Goal: Task Accomplishment & Management: Use online tool/utility

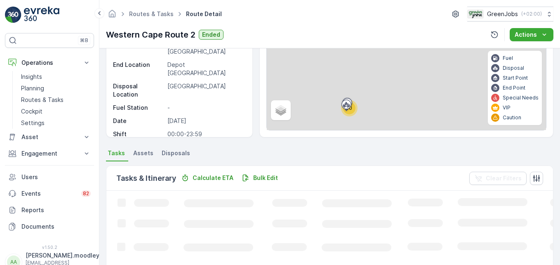
scroll to position [165, 0]
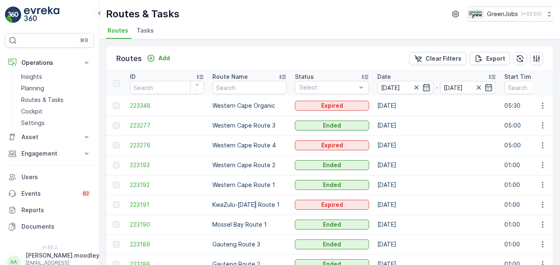
drag, startPoint x: 252, startPoint y: 200, endPoint x: 250, endPoint y: 207, distance: 7.3
click at [254, 204] on td "KwaZulu-[DATE] Route 1" at bounding box center [249, 205] width 82 height 20
click at [539, 124] on icon "button" at bounding box center [542, 125] width 8 height 8
click at [530, 139] on span "See More Details" at bounding box center [523, 138] width 48 height 8
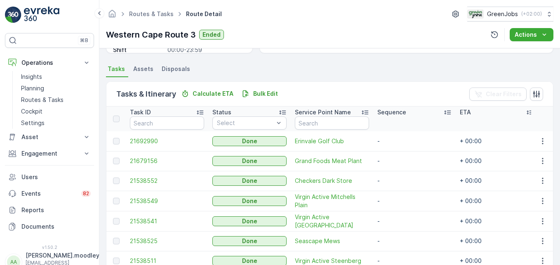
scroll to position [208, 0]
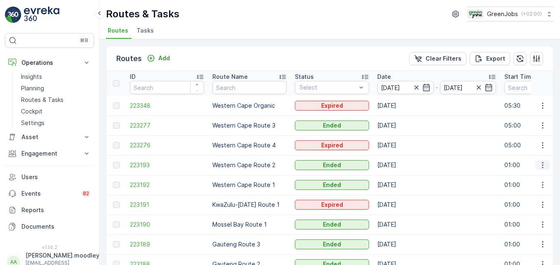
click at [538, 164] on icon "button" at bounding box center [542, 165] width 8 height 8
click at [535, 178] on span "See More Details" at bounding box center [523, 177] width 48 height 8
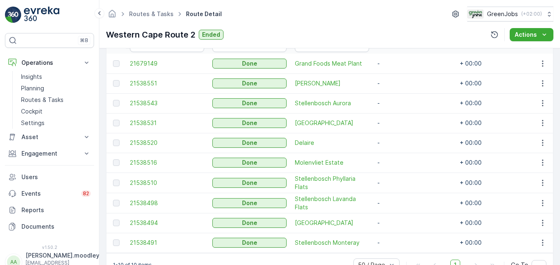
scroll to position [230, 0]
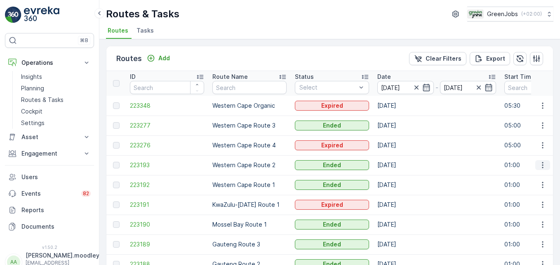
click at [542, 165] on icon "button" at bounding box center [542, 165] width 1 height 6
click at [537, 177] on span "See More Details" at bounding box center [523, 177] width 48 height 8
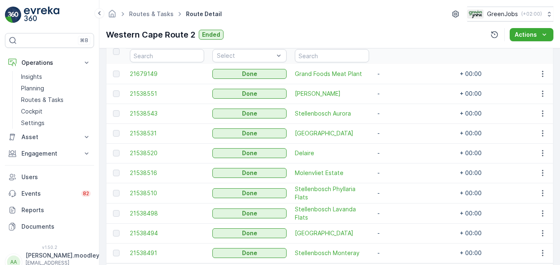
scroll to position [247, 0]
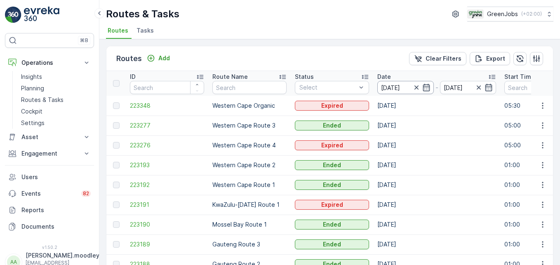
click at [406, 85] on input "[DATE]" at bounding box center [405, 87] width 56 height 13
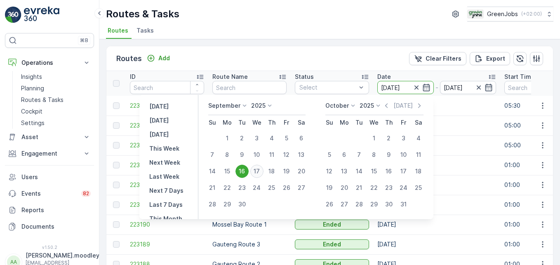
click at [258, 170] on div "17" at bounding box center [256, 170] width 13 height 13
type input "[DATE]"
click at [258, 170] on div "17" at bounding box center [256, 170] width 13 height 13
type input "[DATE]"
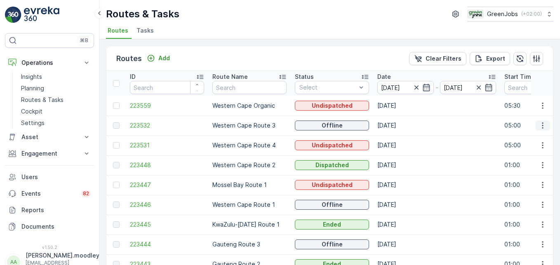
click at [538, 121] on button "button" at bounding box center [542, 125] width 15 height 10
click at [538, 138] on span "See More Details" at bounding box center [523, 138] width 48 height 8
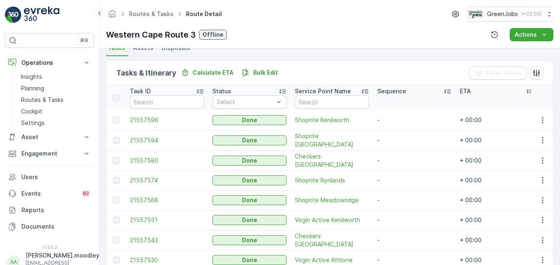
scroll to position [206, 0]
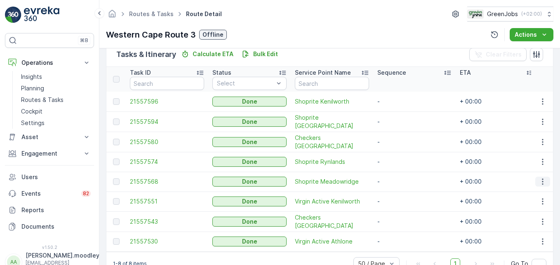
click at [538, 181] on icon "button" at bounding box center [542, 181] width 8 height 8
click at [534, 192] on span "See More Details" at bounding box center [533, 193] width 48 height 8
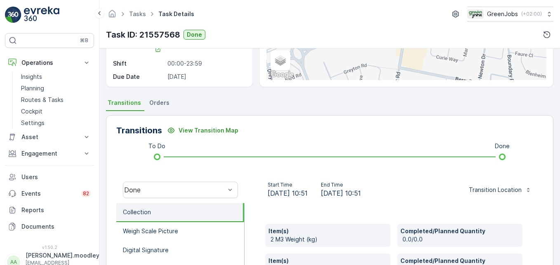
scroll to position [124, 0]
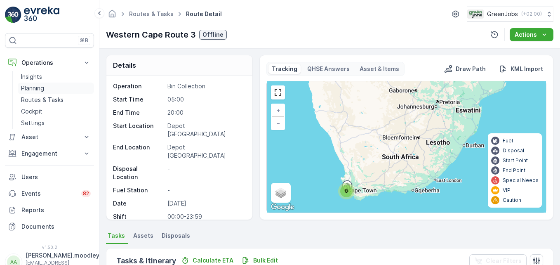
click at [34, 84] on link "Planning" at bounding box center [56, 88] width 76 height 12
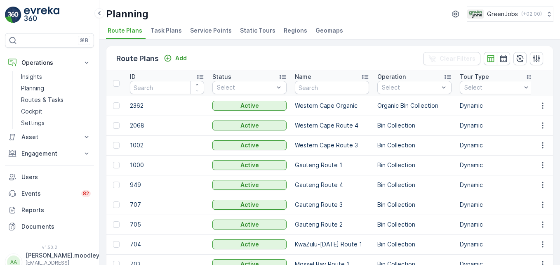
click at [211, 31] on span "Service Points" at bounding box center [211, 30] width 42 height 8
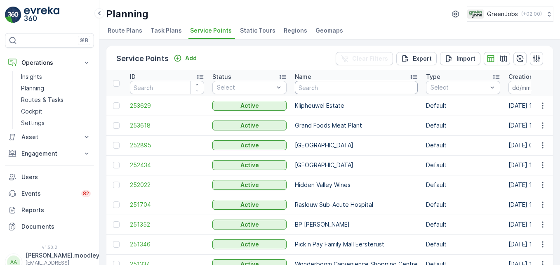
click at [345, 86] on input "text" at bounding box center [356, 87] width 123 height 13
type input "adhoc"
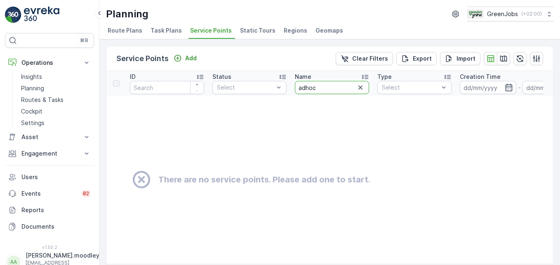
click at [331, 88] on input "adhoc" at bounding box center [332, 87] width 74 height 13
type input "a"
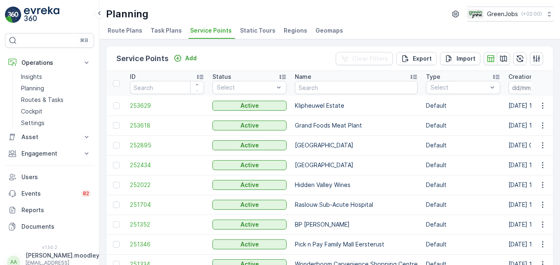
drag, startPoint x: 329, startPoint y: 196, endPoint x: 330, endPoint y: 187, distance: 9.1
click at [330, 195] on td "Raslouw Sub-Acute Hospital" at bounding box center [356, 205] width 131 height 20
click at [309, 89] on input "text" at bounding box center [356, 87] width 123 height 13
type input "meadow"
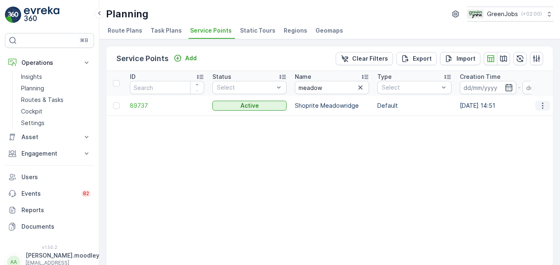
click at [535, 107] on button "button" at bounding box center [542, 106] width 15 height 10
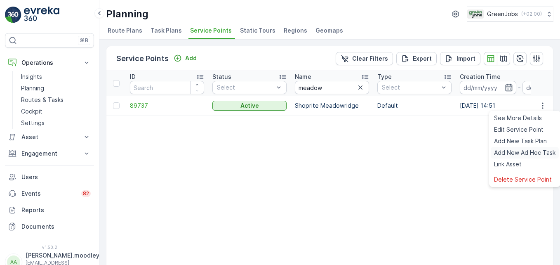
click at [543, 151] on span "Add New Ad Hoc Task" at bounding box center [524, 152] width 61 height 8
